Goal: Information Seeking & Learning: Learn about a topic

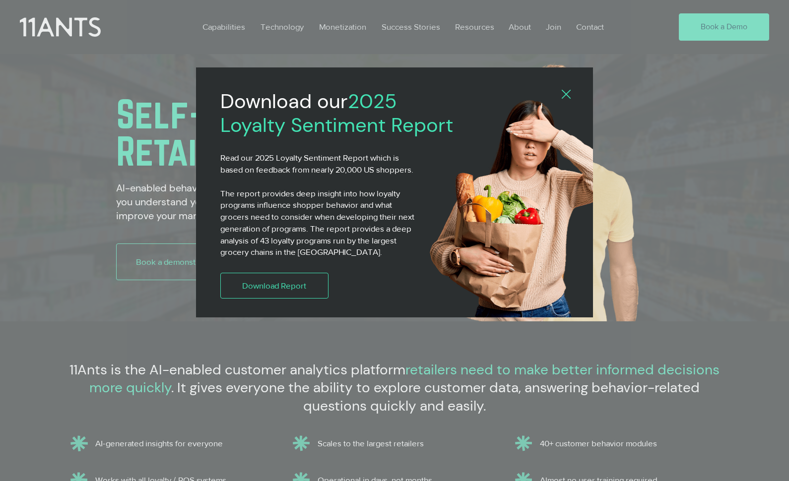
click at [179, 101] on div "2025 Loyalty Sentiment Report" at bounding box center [394, 240] width 789 height 481
click at [502, 26] on div "2025 Loyalty Sentiment Report" at bounding box center [394, 240] width 789 height 481
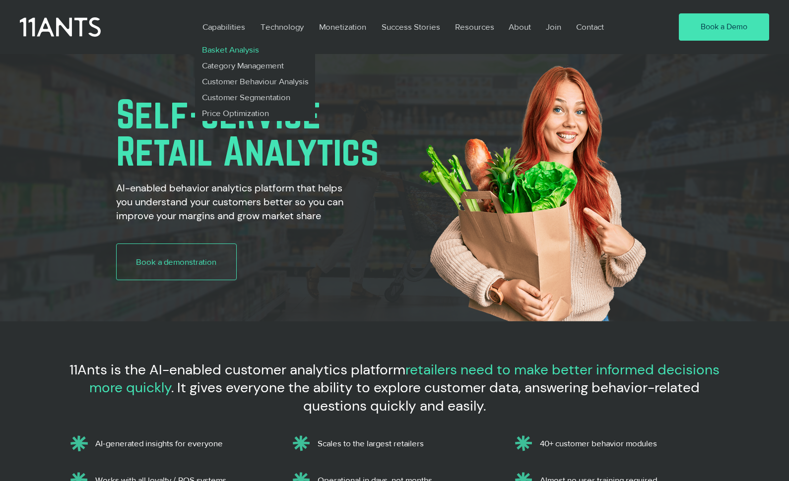
click at [228, 48] on p "Basket Analysis" at bounding box center [229, 50] width 65 height 16
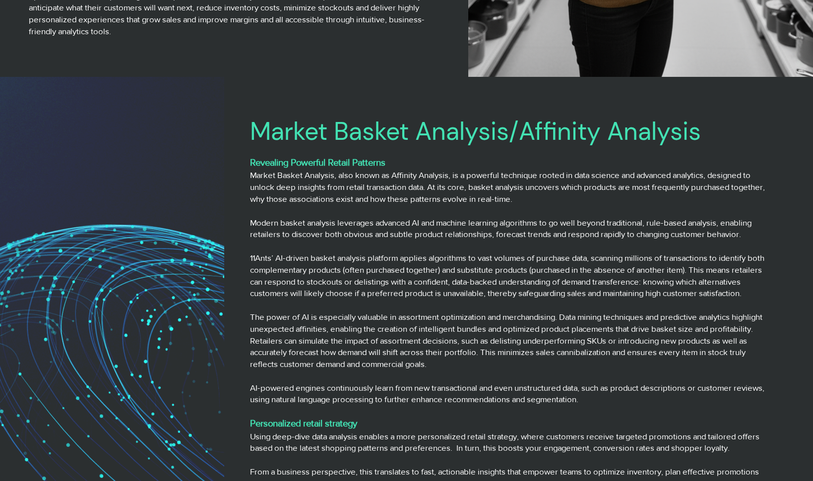
scroll to position [753, 0]
